Goal: Communication & Community: Answer question/provide support

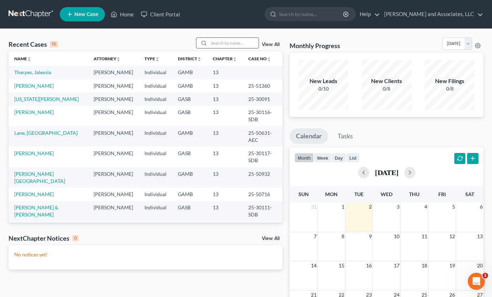
click at [219, 41] on input "search" at bounding box center [234, 43] width 50 height 10
type input "[PERSON_NAME]"
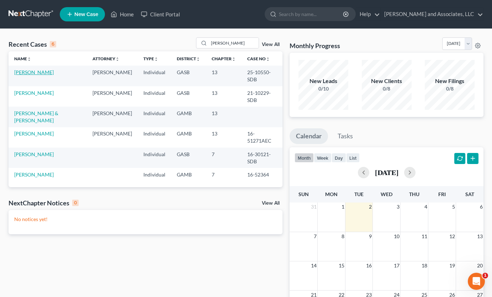
click at [24, 70] on link "[PERSON_NAME]" at bounding box center [34, 72] width 40 height 6
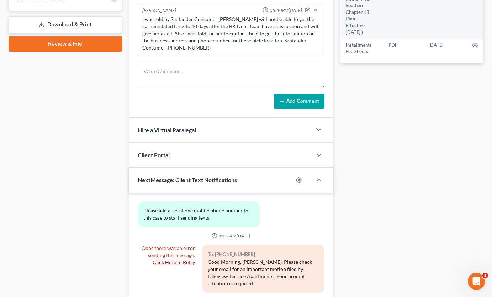
scroll to position [367, 0]
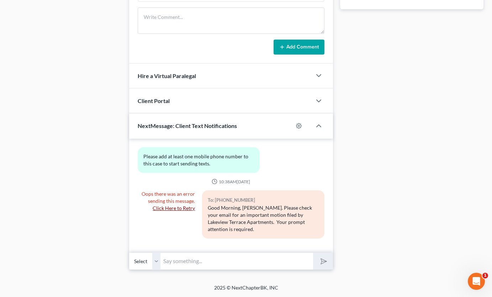
click at [167, 261] on input "text" at bounding box center [237, 260] width 153 height 17
drag, startPoint x: 280, startPoint y: 260, endPoint x: 293, endPoint y: 260, distance: 12.8
click at [280, 260] on input "[PERSON_NAME] Please contact the [PERSON_NAME] Office regarding the missing ite…" at bounding box center [237, 260] width 153 height 17
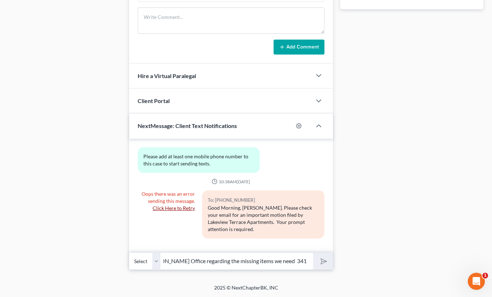
click at [278, 260] on input "[PERSON_NAME] Please contact the [PERSON_NAME] Office regarding the missing ite…" at bounding box center [237, 260] width 153 height 17
click at [258, 258] on input "[PERSON_NAME] Please contact the [PERSON_NAME] Office regarding the missing ite…" at bounding box center [237, 260] width 153 height 17
type input "[PERSON_NAME] Please contact the [PERSON_NAME] Office regarding the missing ite…"
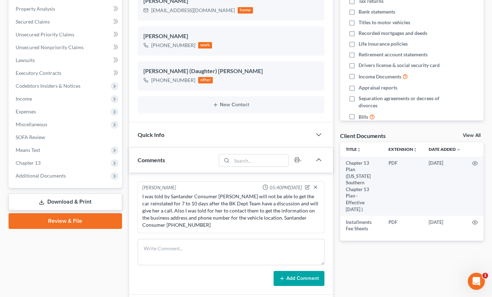
scroll to position [106, 0]
